Goal: Transaction & Acquisition: Register for event/course

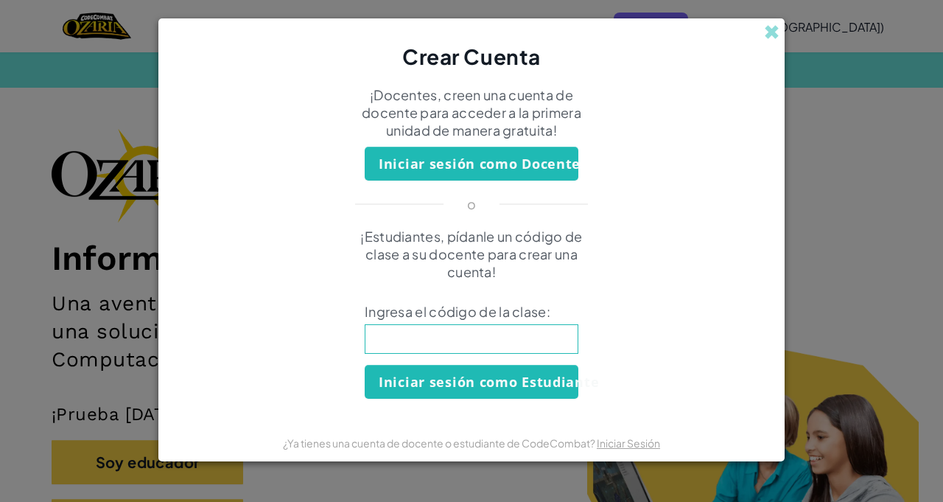
click at [535, 343] on input at bounding box center [472, 338] width 214 height 29
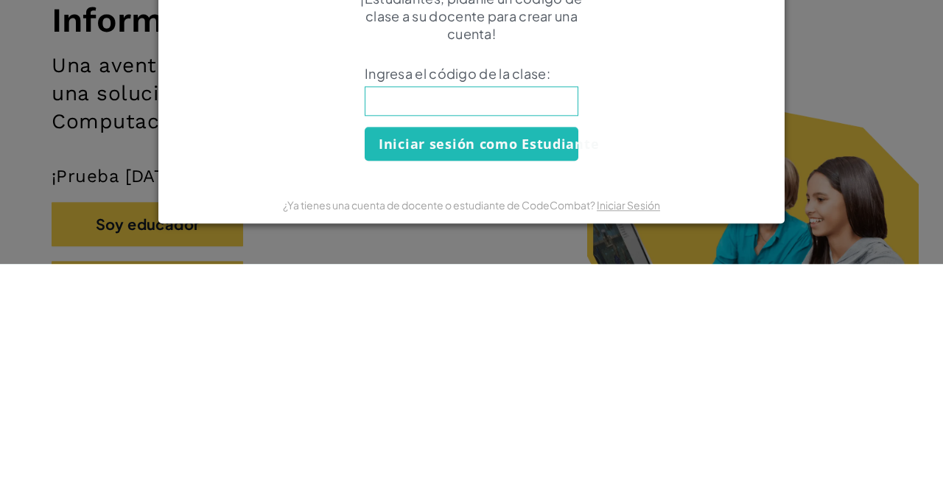
type input "GateTrueLock"
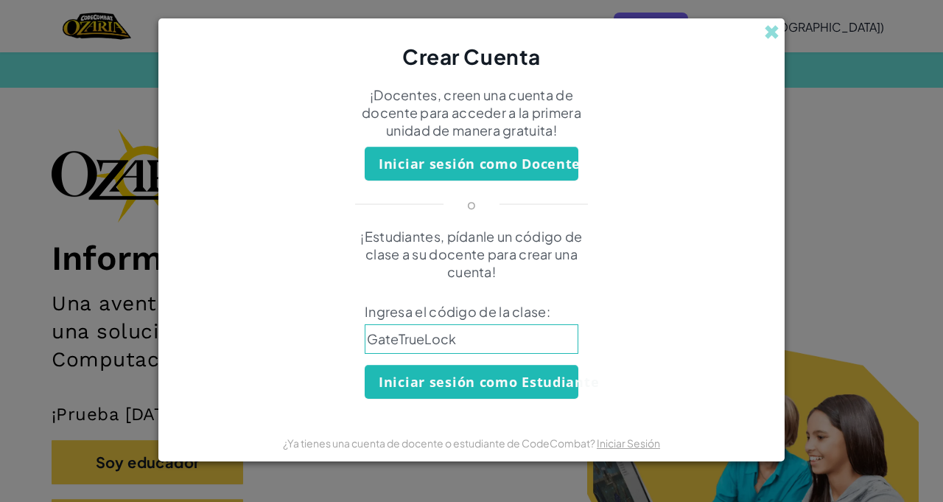
click at [68, 202] on div "Crear Cuenta ¡Docentes, creen una cuenta de docente para acceder a la primera u…" at bounding box center [471, 251] width 943 height 502
click at [38, 247] on div "Crear Cuenta ¡Docentes, creen una cuenta de docente para acceder a la primera u…" at bounding box center [471, 251] width 943 height 502
click at [767, 35] on span at bounding box center [771, 31] width 15 height 15
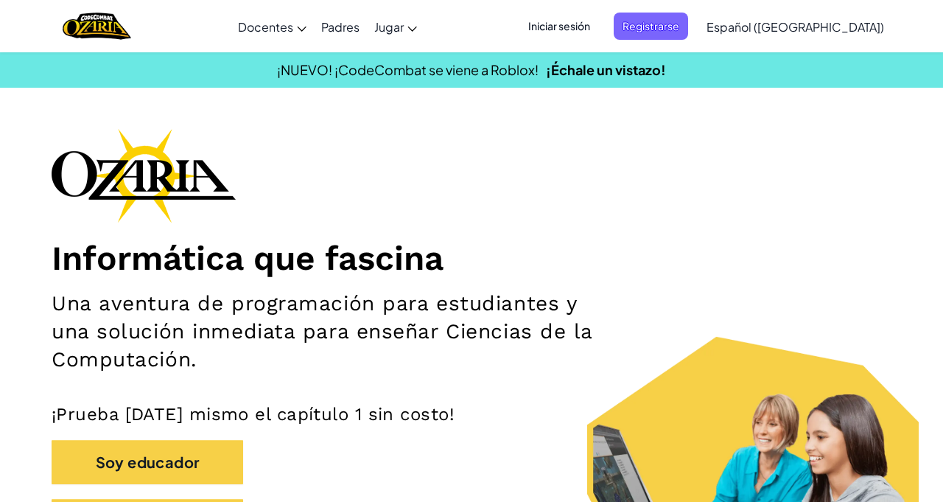
click at [599, 24] on span "Iniciar sesión" at bounding box center [559, 26] width 80 height 27
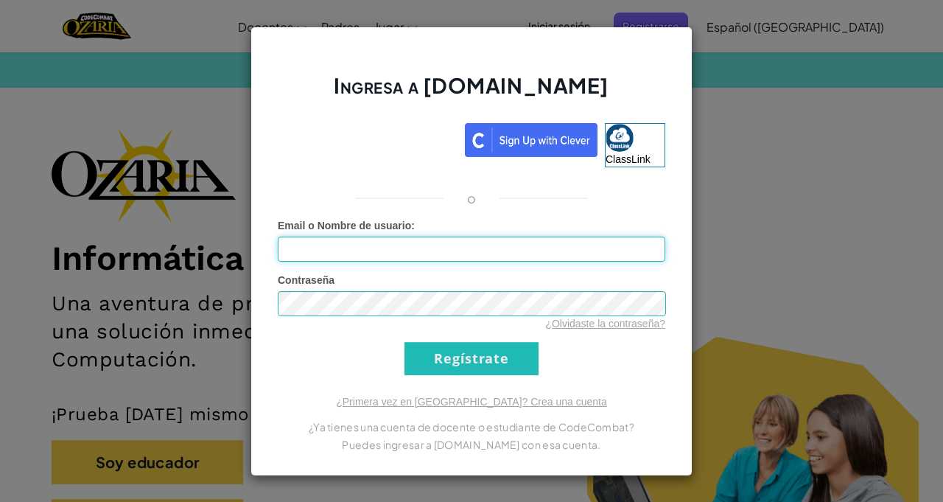
click at [572, 250] on input "Email o Nombre de usuario :" at bounding box center [471, 248] width 387 height 25
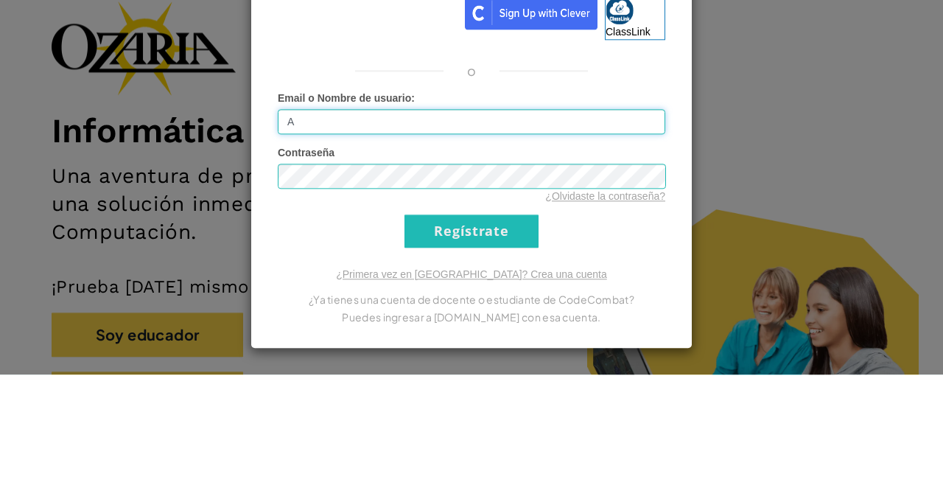
type input "[EMAIL_ADDRESS][DOMAIN_NAME]"
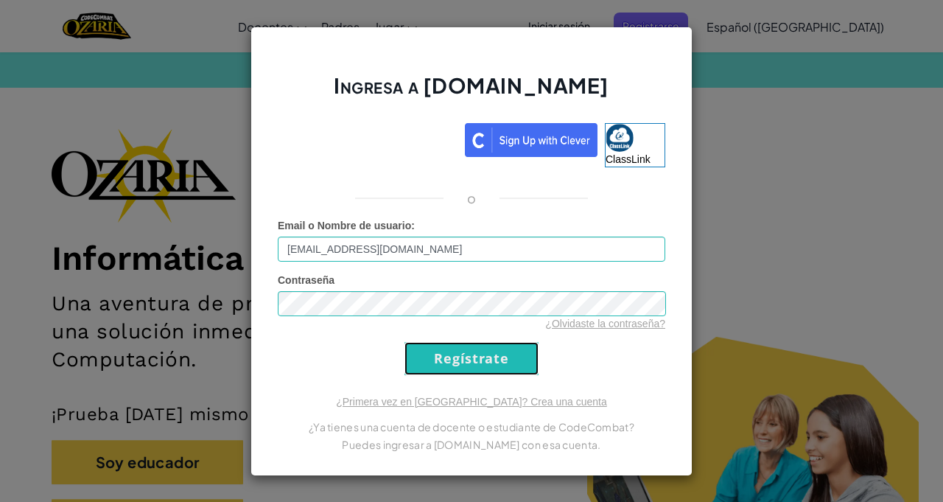
click at [526, 356] on input "Regístrate" at bounding box center [471, 358] width 134 height 33
